Goal: Information Seeking & Learning: Learn about a topic

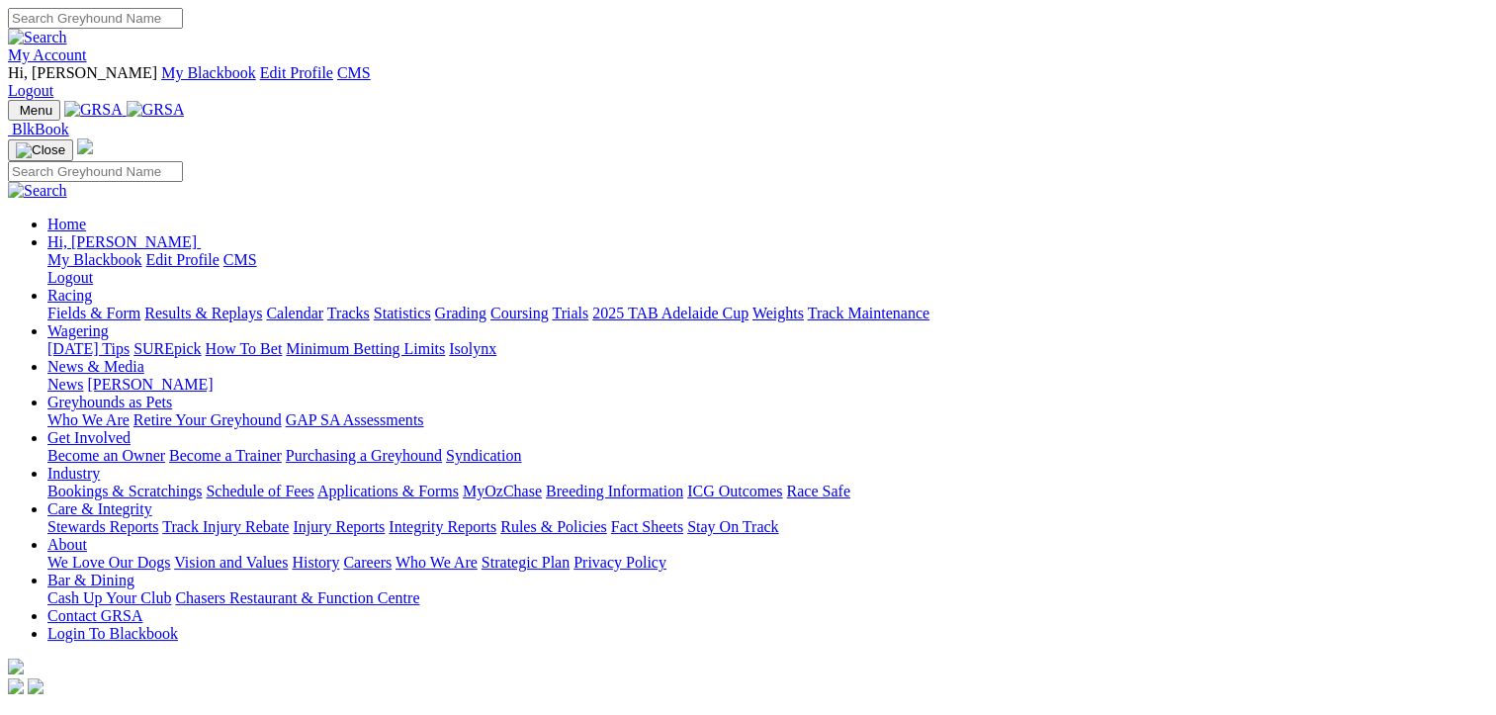
click at [92, 287] on link "Racing" at bounding box center [69, 295] width 44 height 17
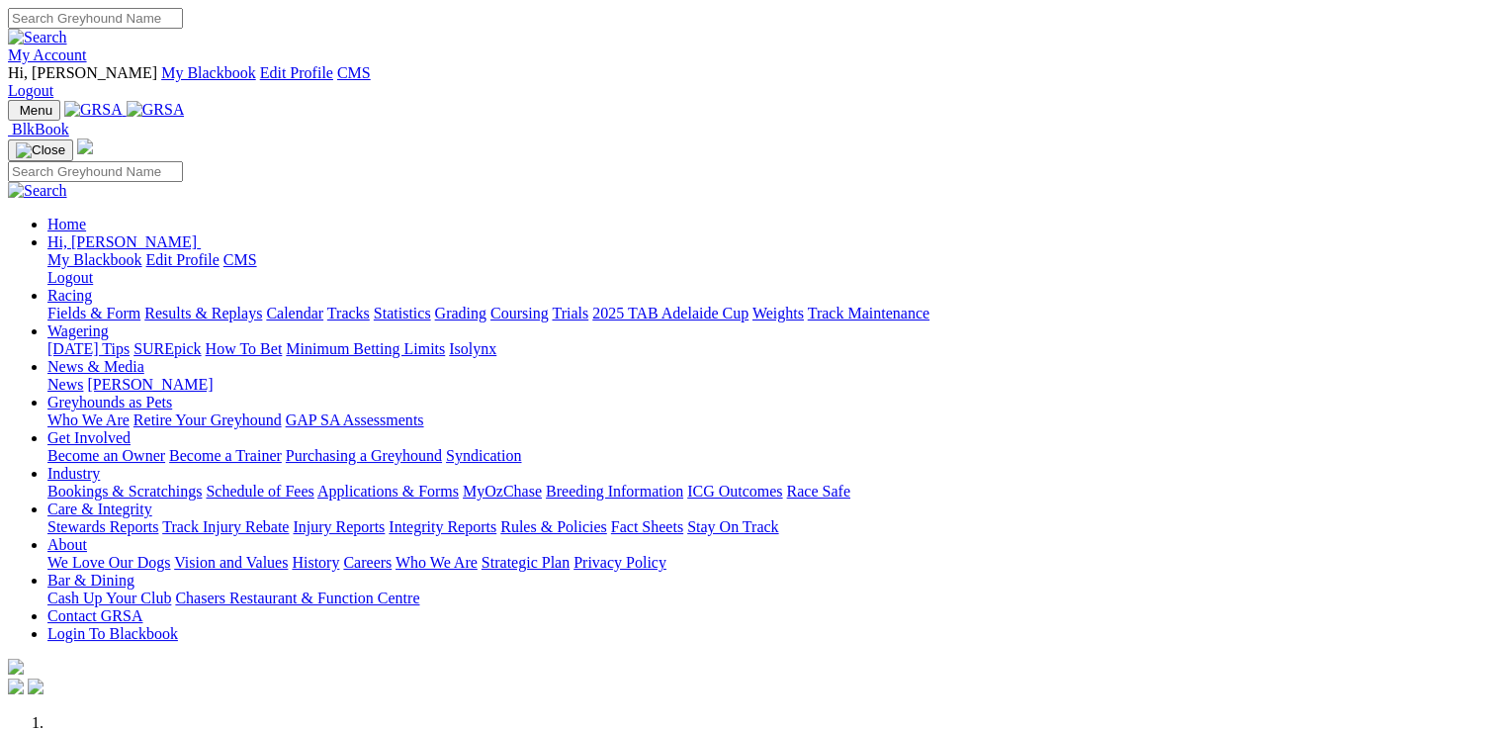
click at [92, 287] on link "Racing" at bounding box center [69, 295] width 44 height 17
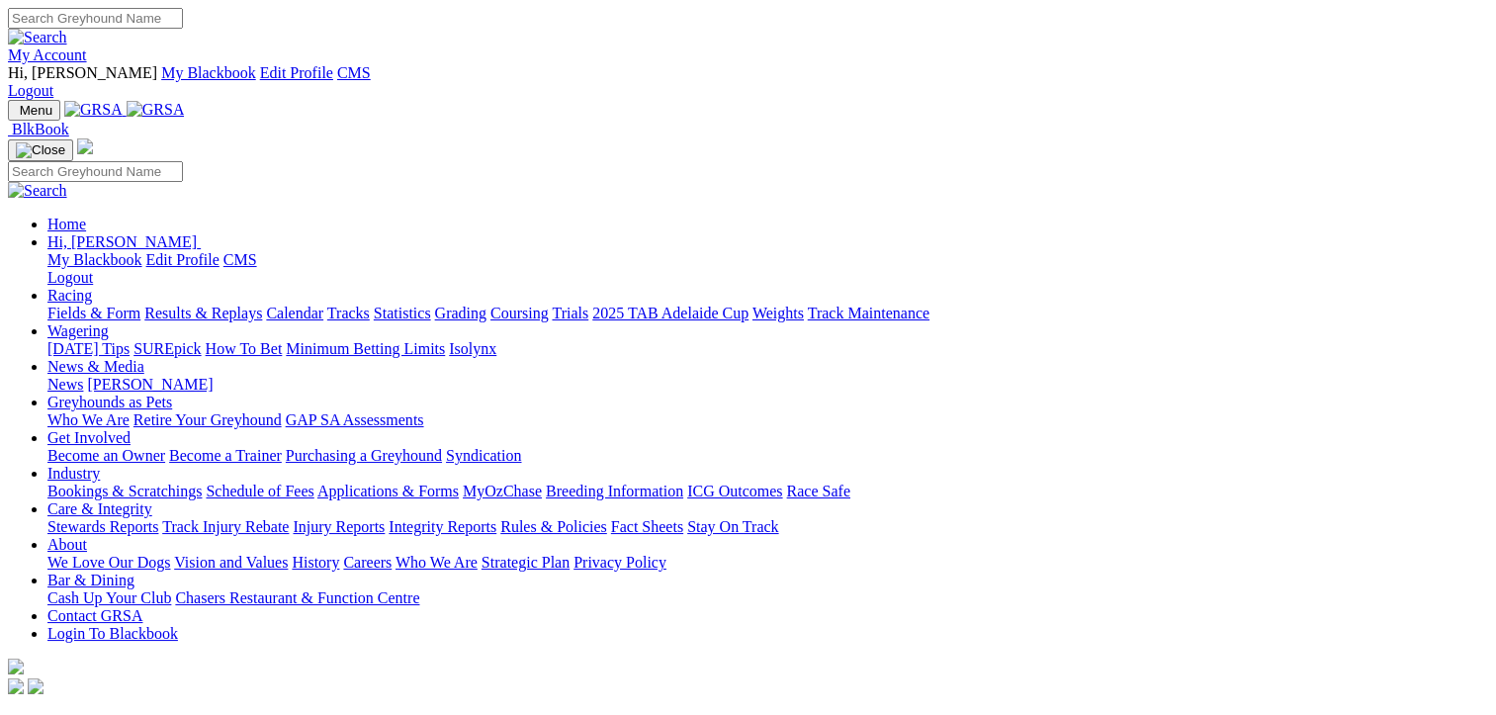
click at [126, 305] on link "Fields & Form" at bounding box center [93, 313] width 93 height 17
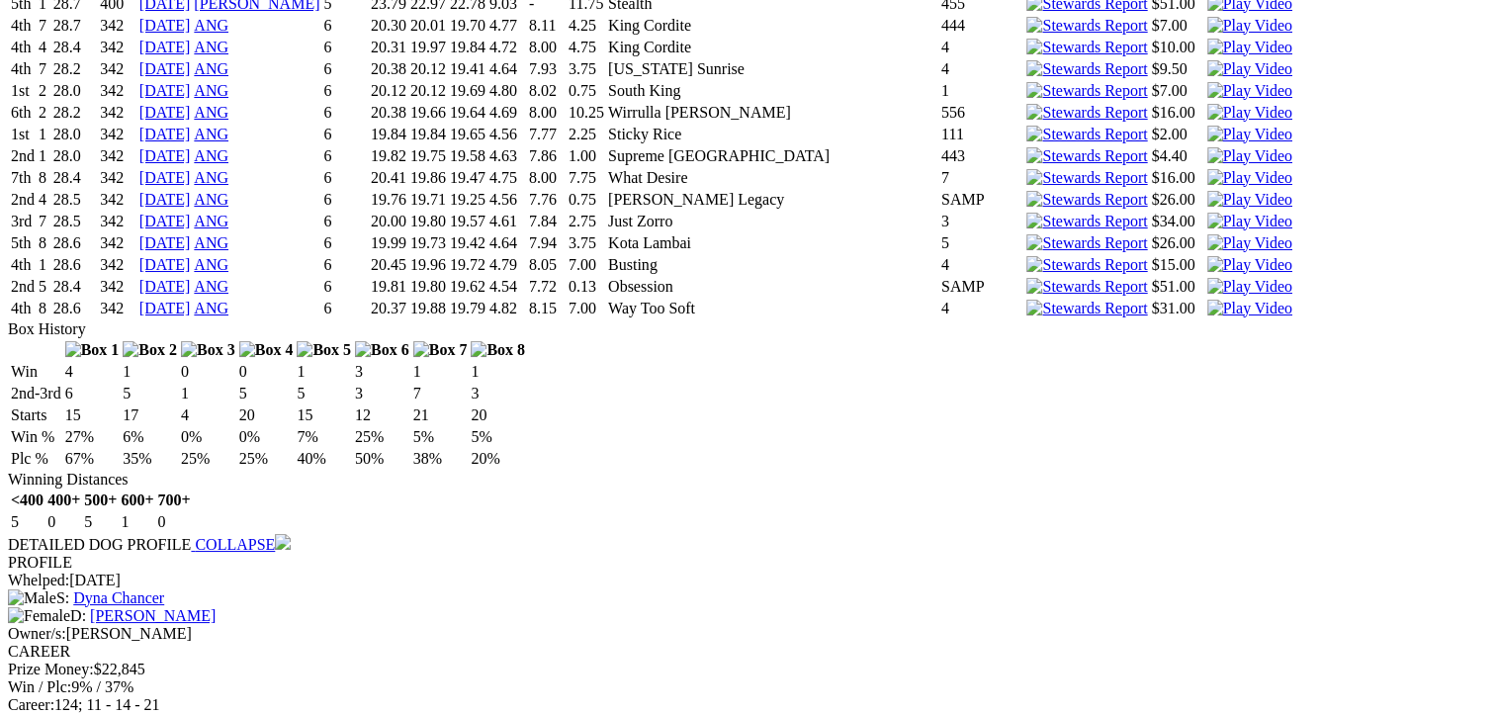
scroll to position [369, 0]
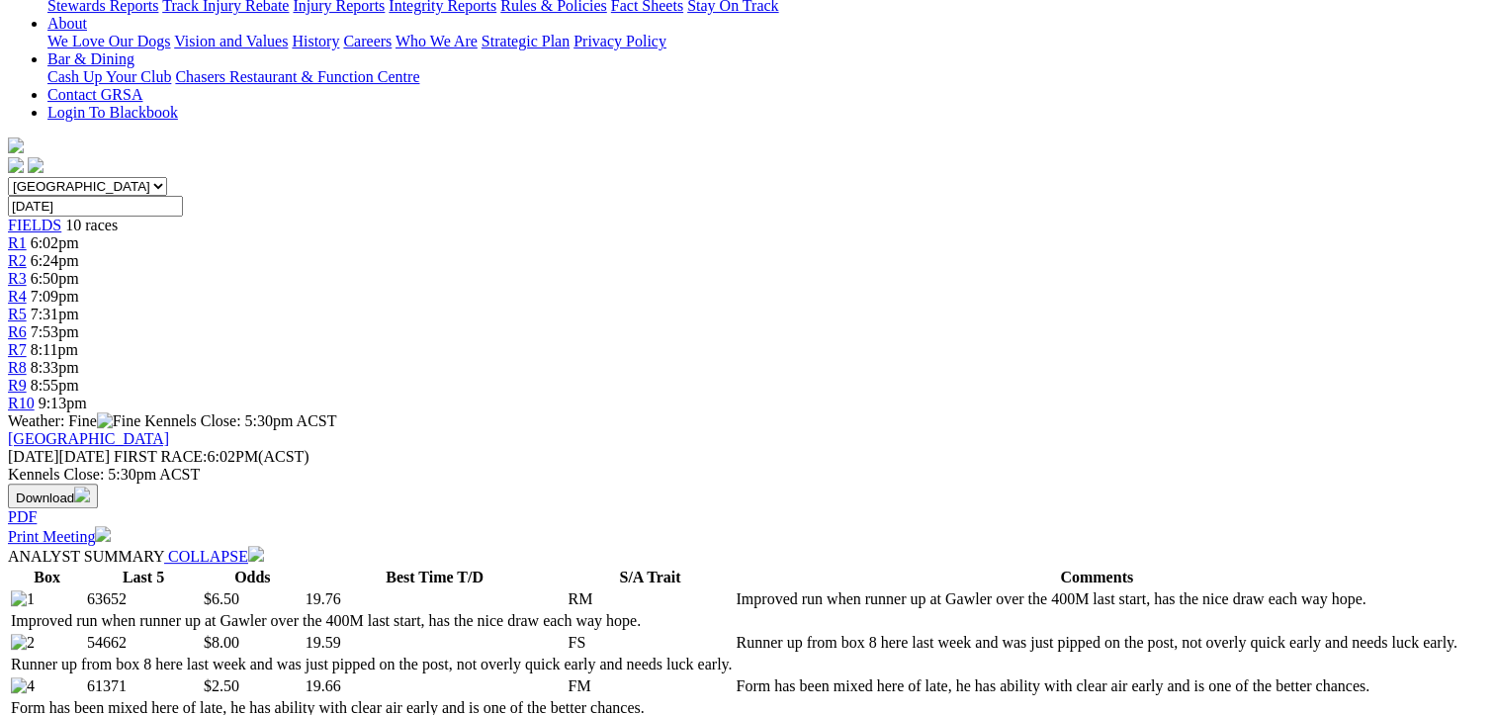
scroll to position [215, 0]
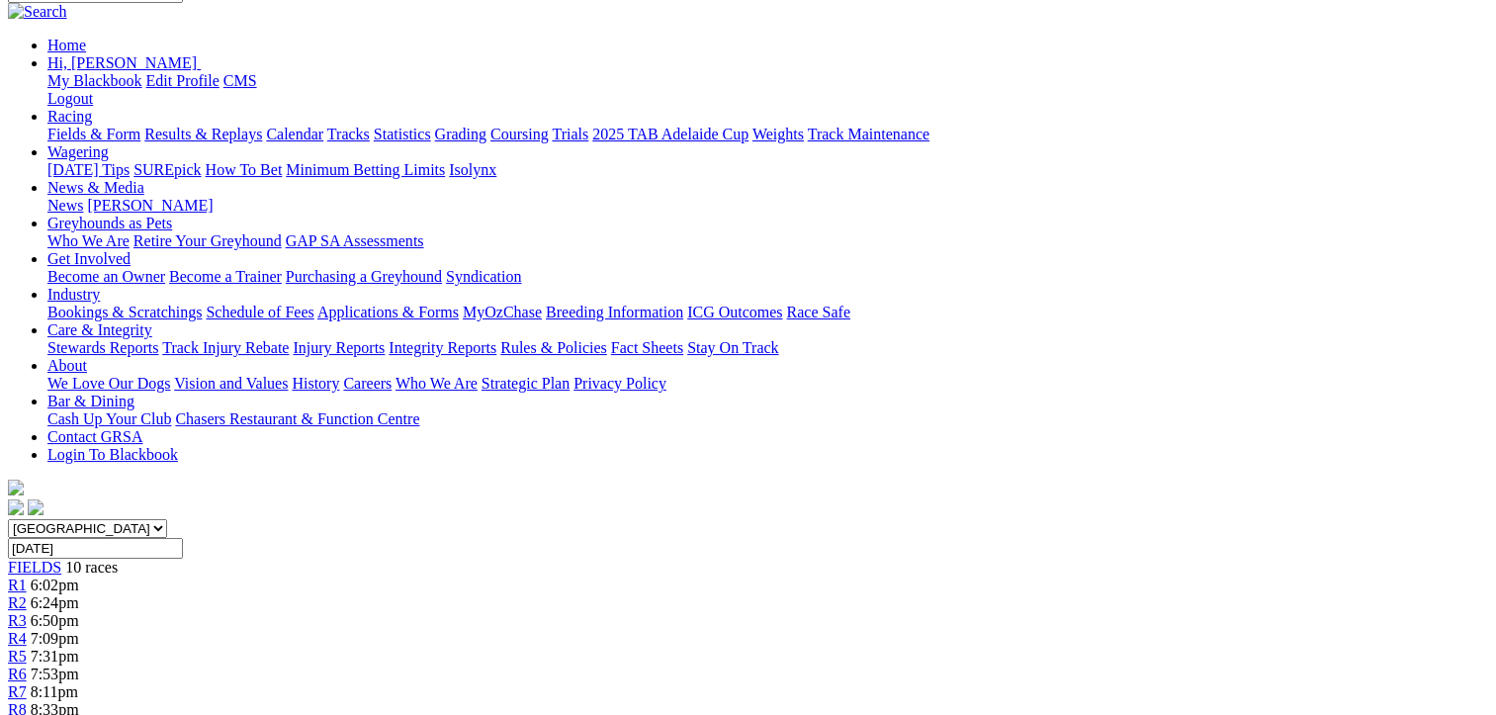
click at [855, 665] on div "R6 7:53pm" at bounding box center [748, 674] width 1480 height 18
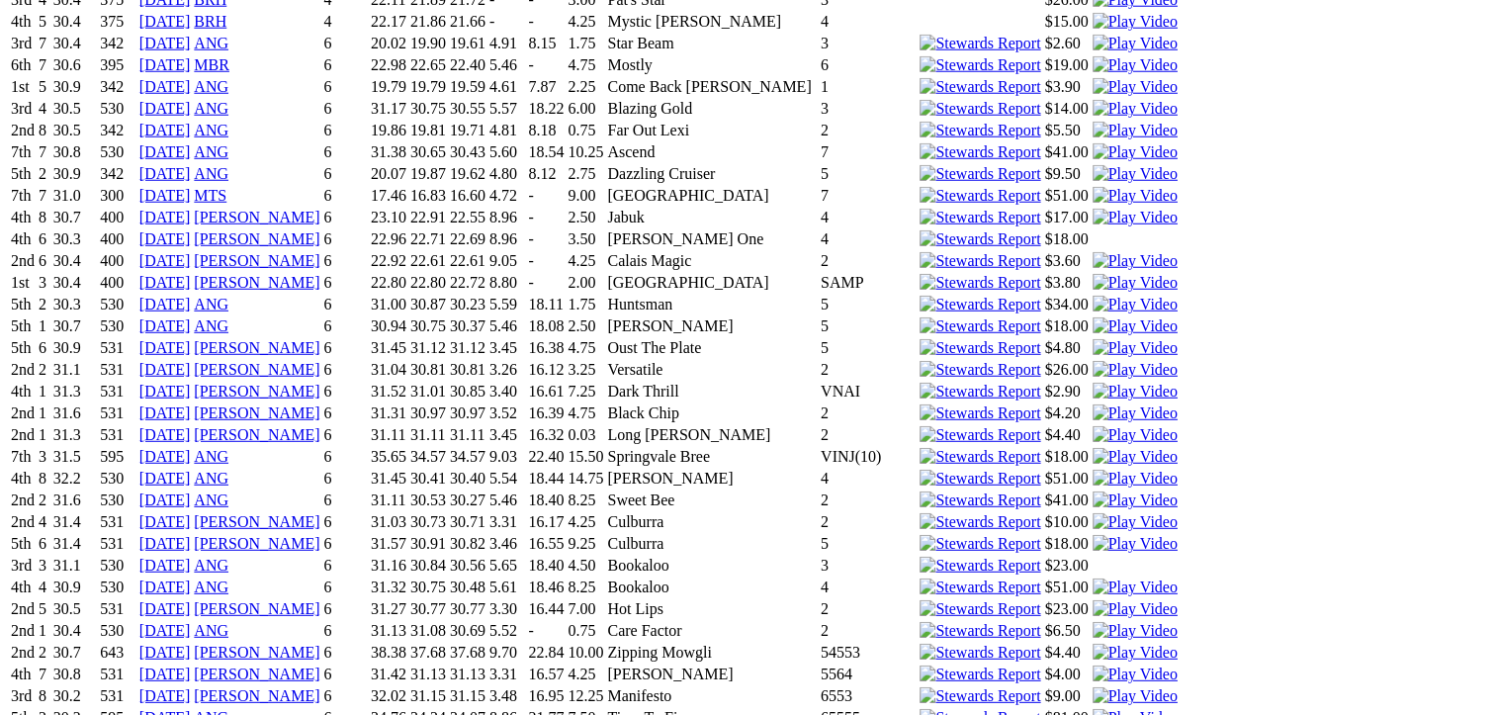
scroll to position [5332, 0]
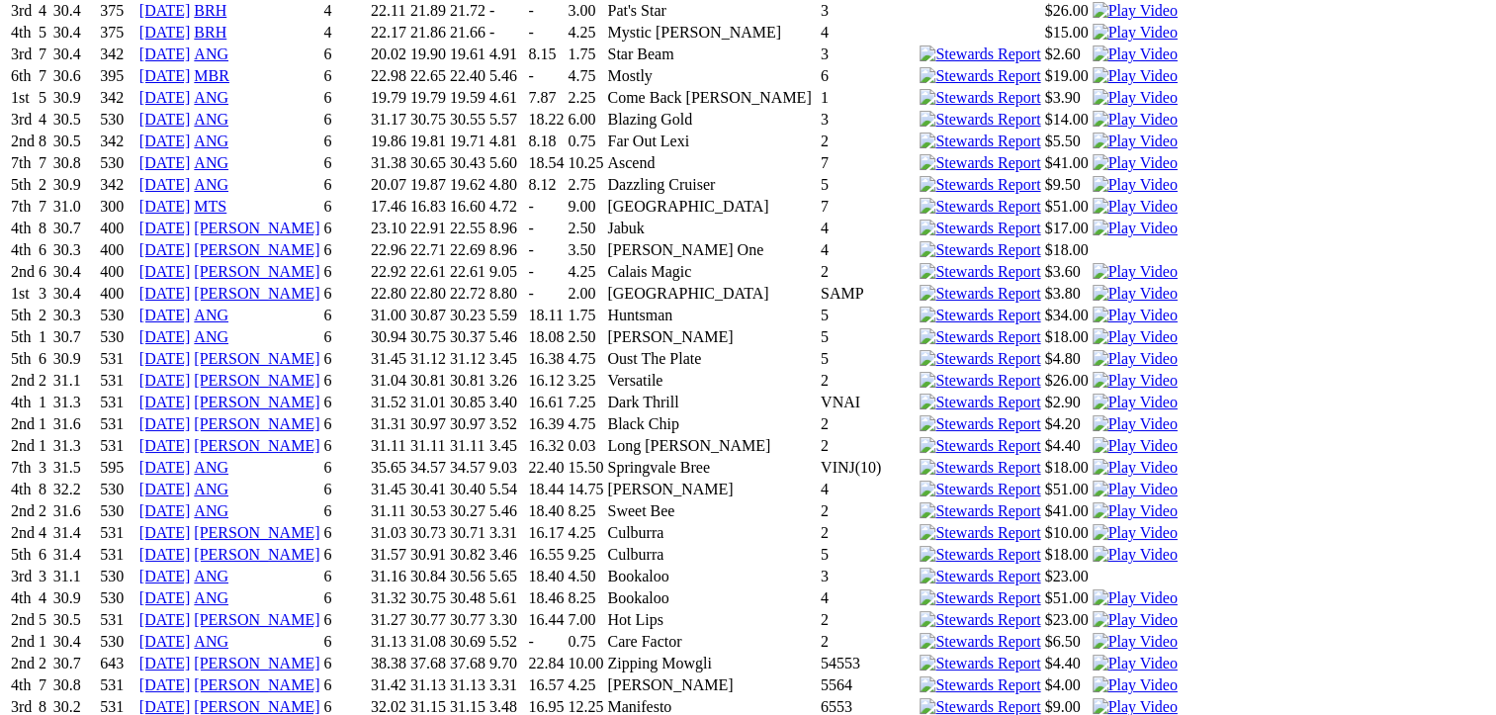
drag, startPoint x: 1495, startPoint y: 449, endPoint x: 1499, endPoint y: 475, distance: 26.0
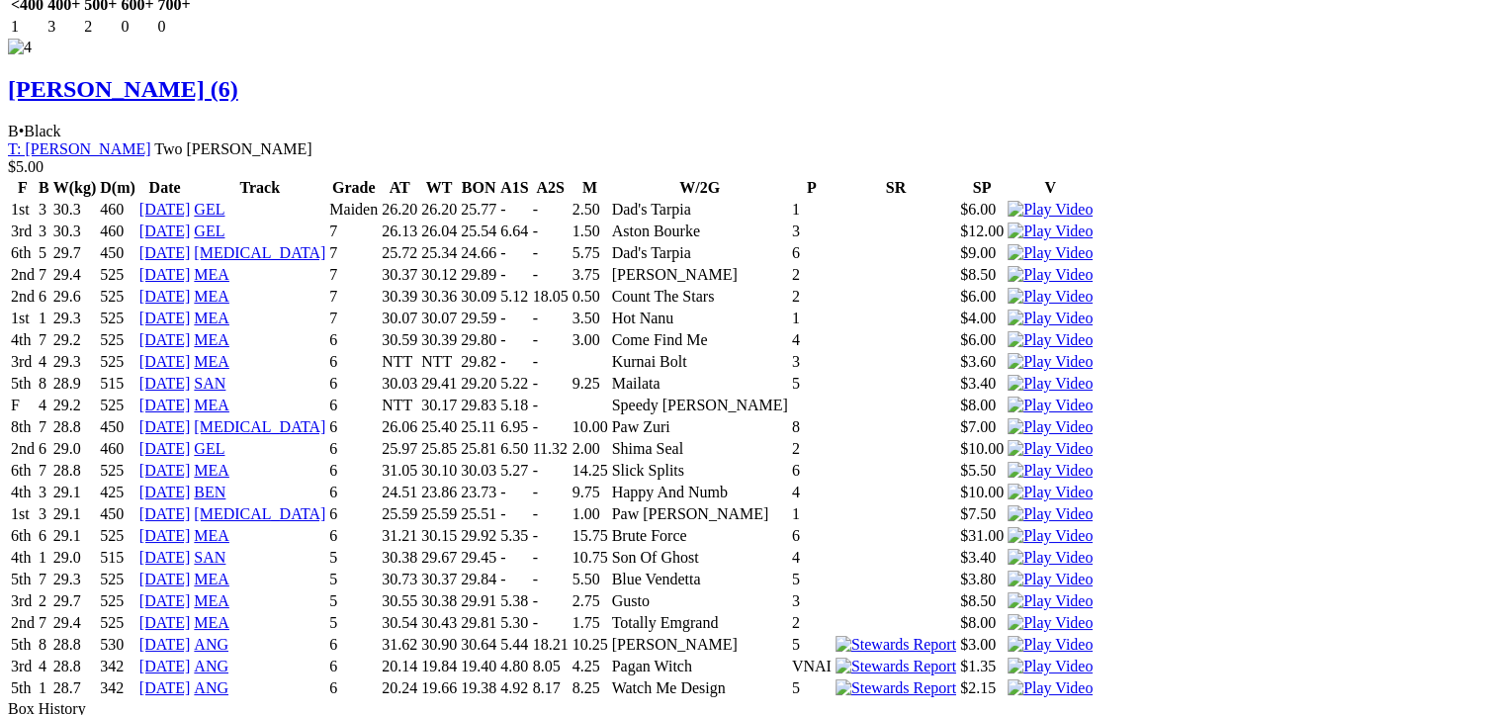
scroll to position [0, 0]
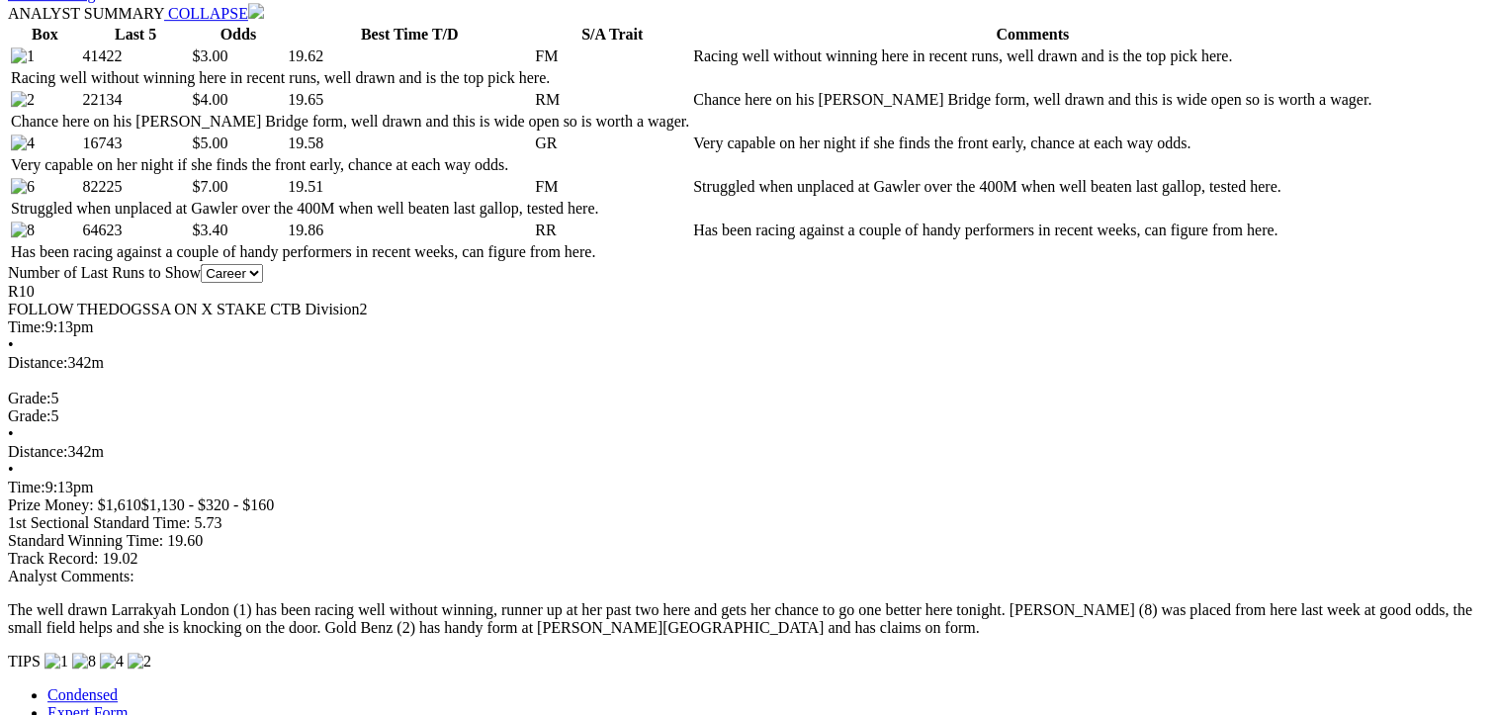
scroll to position [1053, 0]
